Goal: Information Seeking & Learning: Understand process/instructions

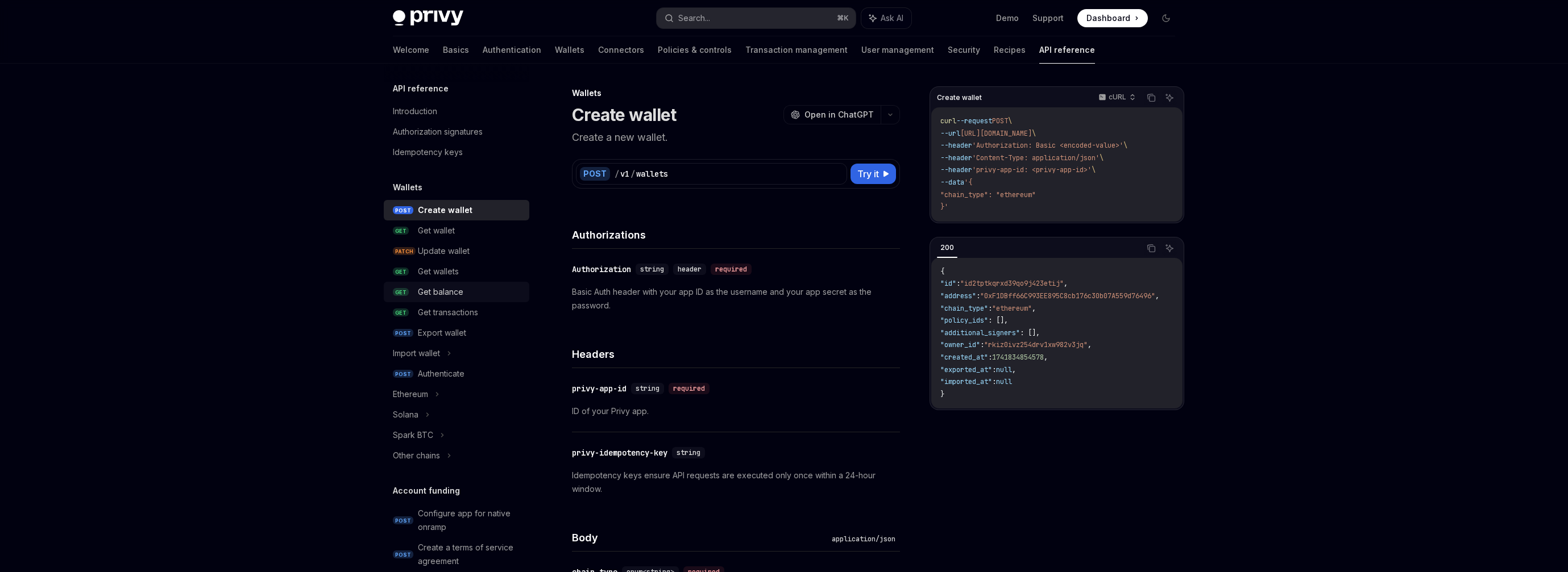
click at [454, 282] on link "GET Get balance" at bounding box center [456, 292] width 145 height 20
type textarea "*"
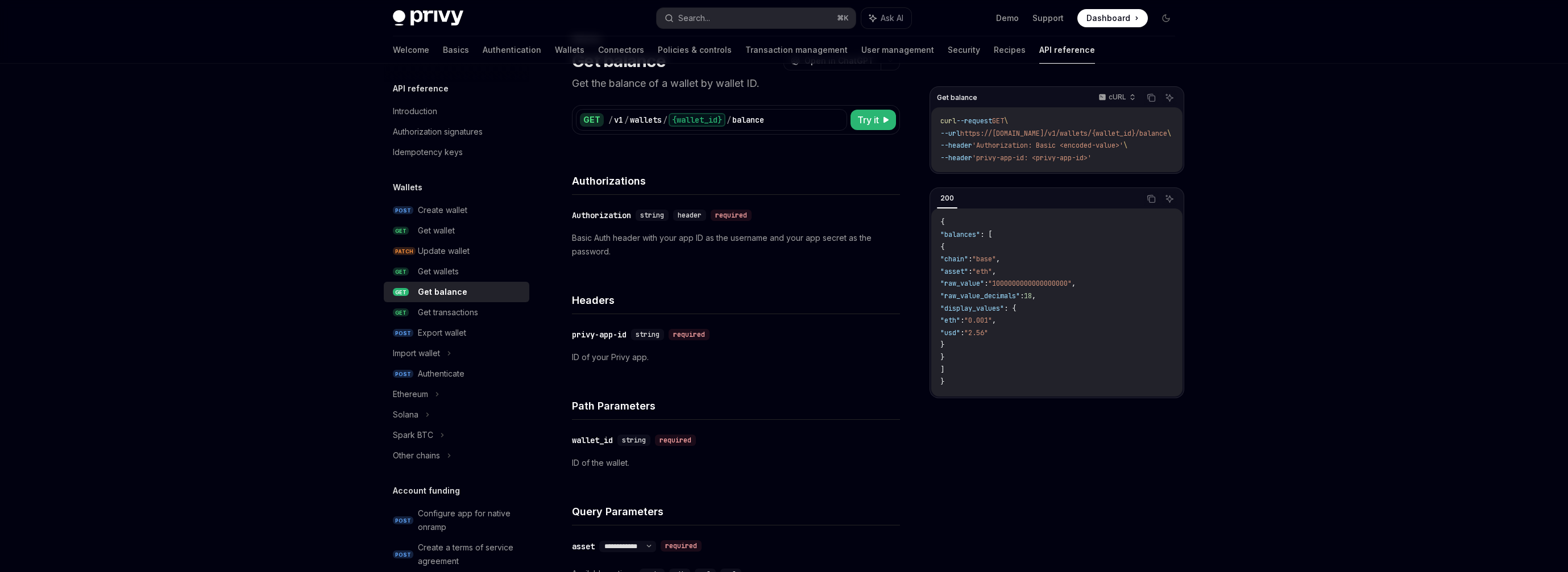
scroll to position [215, 0]
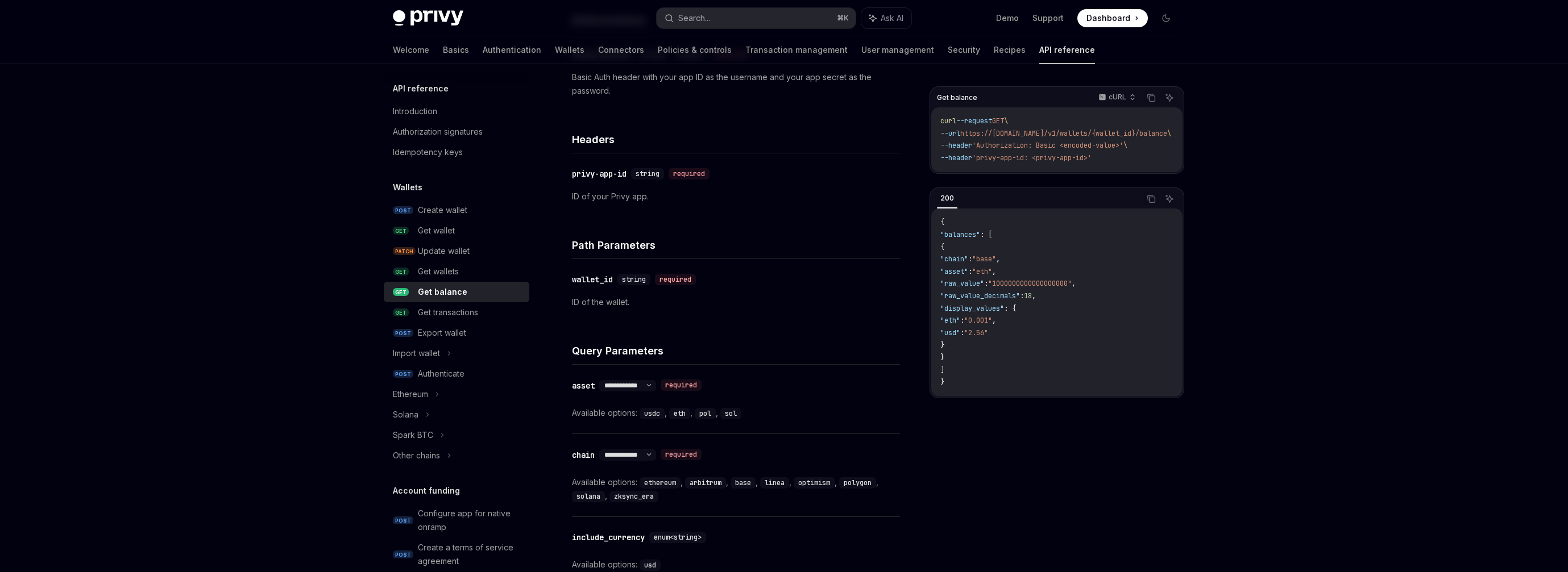
click at [671, 482] on code "ethereum" at bounding box center [660, 482] width 41 height 12
copy code "ethereum"
click at [581, 494] on code "solana" at bounding box center [588, 496] width 33 height 12
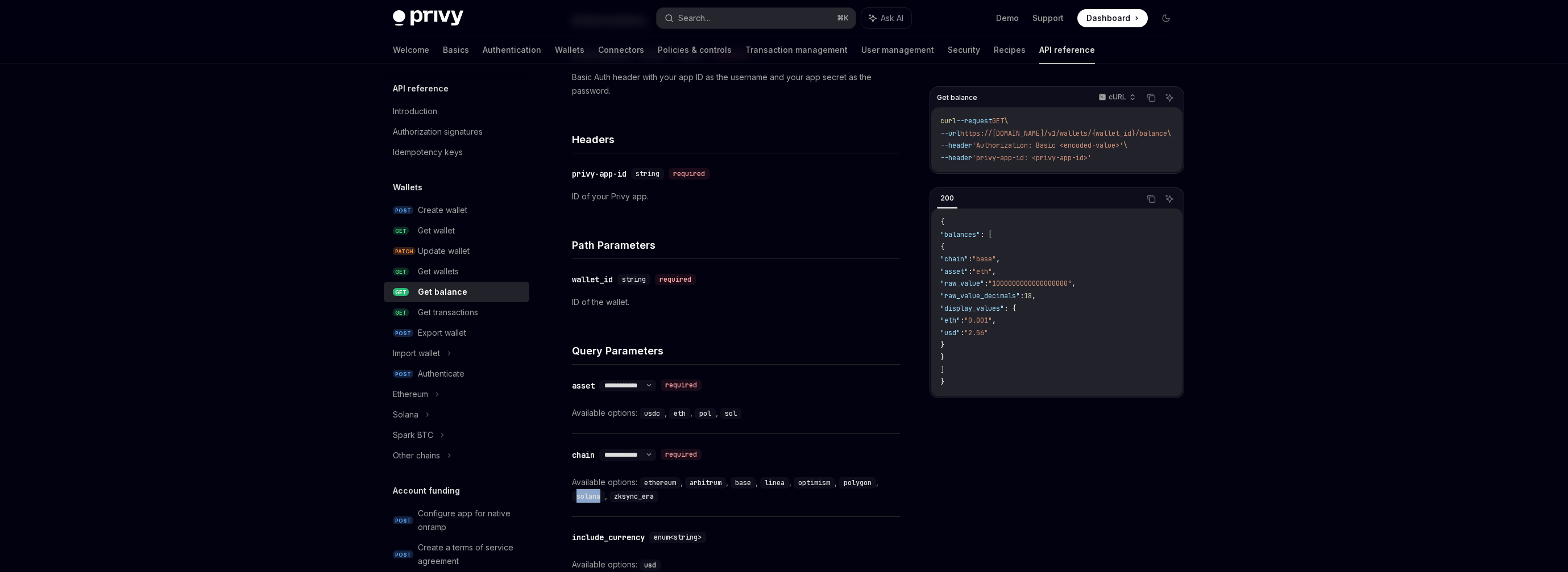
copy code "solana"
click at [843, 158] on div "​ privy-app-id string required ID of your Privy app." at bounding box center [736, 183] width 328 height 64
